Goal: Transaction & Acquisition: Obtain resource

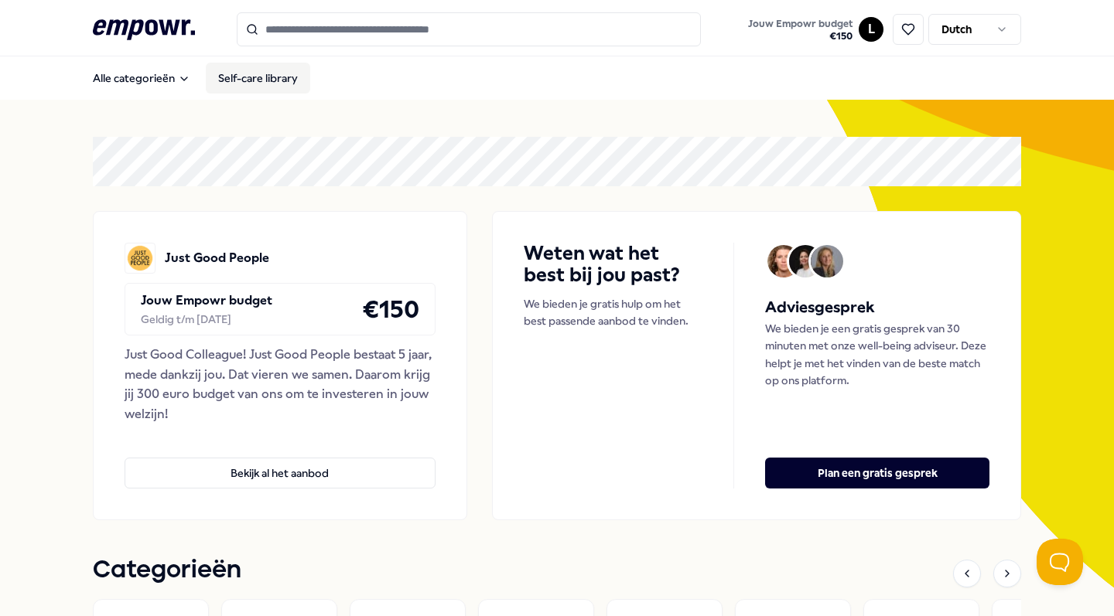
click at [234, 77] on link "Self-care library" at bounding box center [258, 78] width 104 height 31
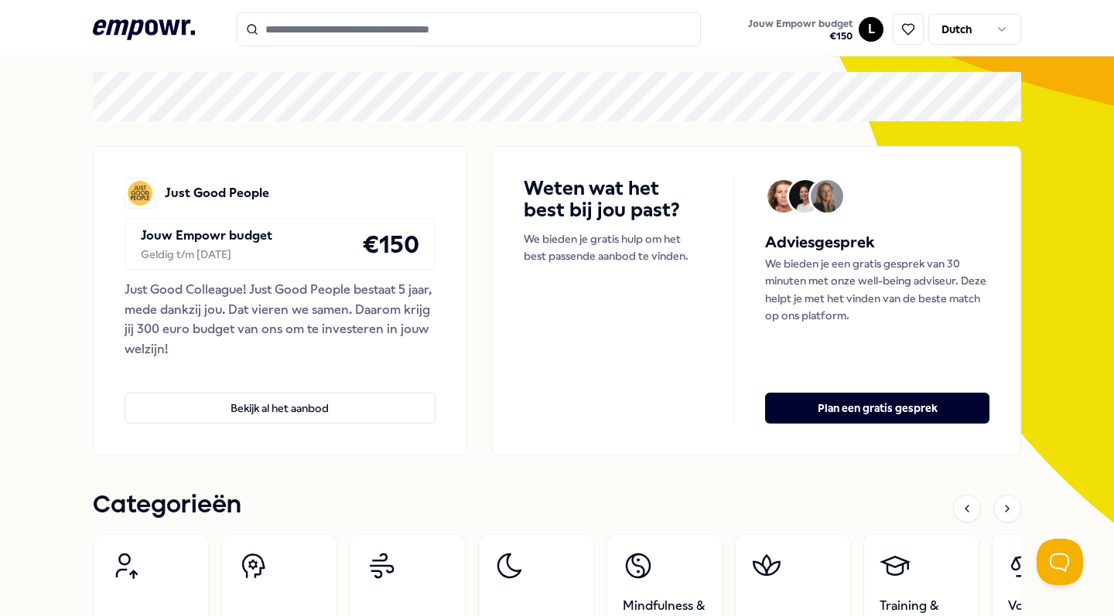
scroll to position [73, 0]
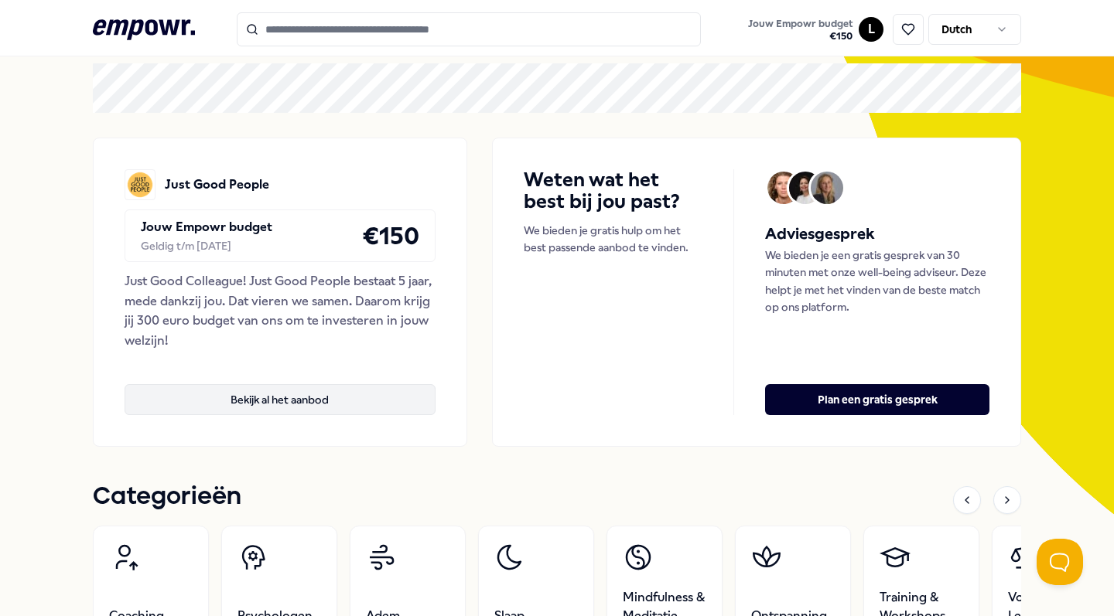
click at [298, 393] on button "Bekijk al het aanbod" at bounding box center [280, 399] width 311 height 31
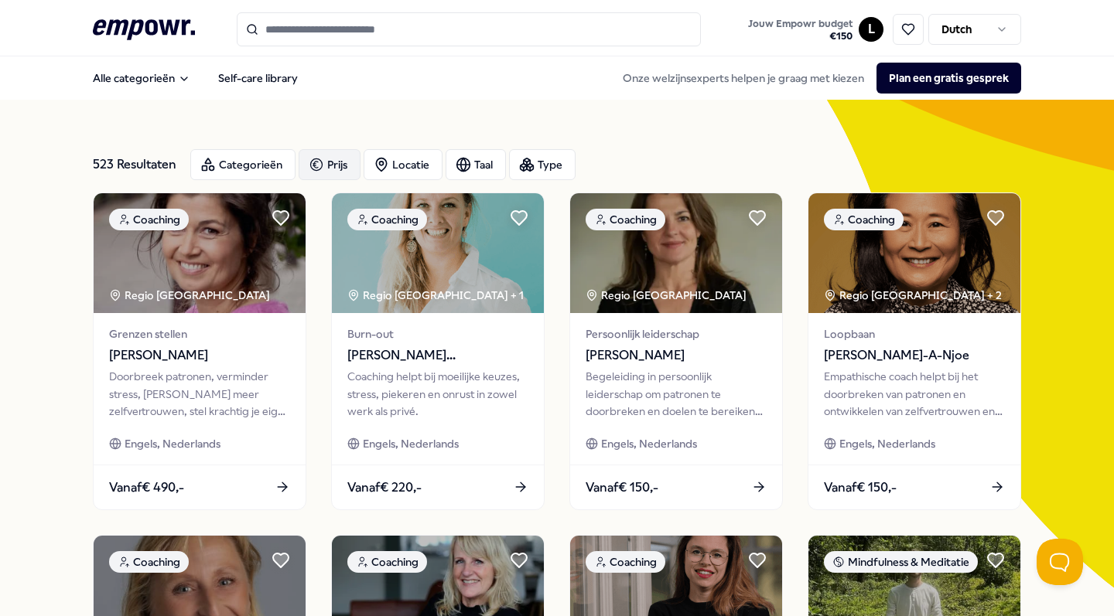
click at [337, 155] on div "Prijs" at bounding box center [330, 164] width 62 height 31
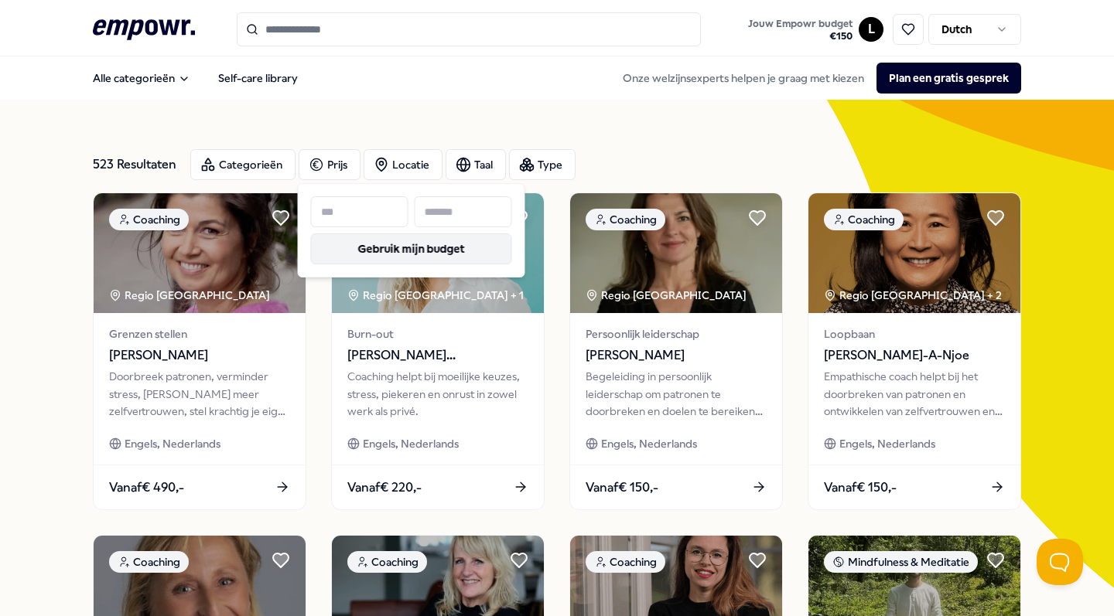
click at [344, 245] on button "Gebruik mijn budget" at bounding box center [411, 249] width 201 height 31
type input "***"
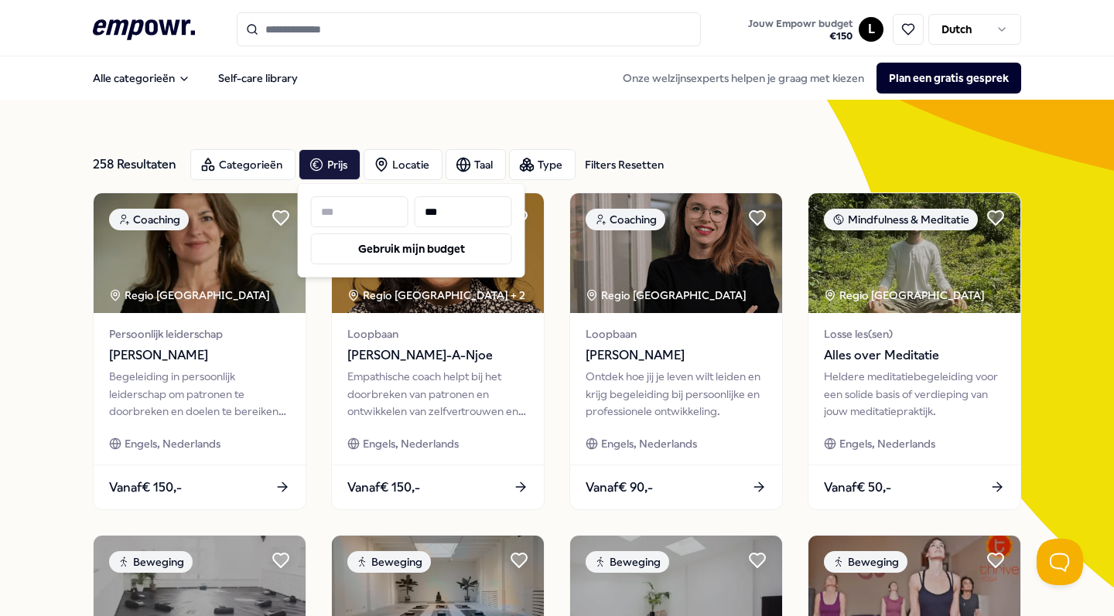
click at [660, 98] on nav "Alle categorieën Self-care library Onze welzijnsexperts helpen je graag met kie…" at bounding box center [557, 77] width 1114 height 43
